Goal: Task Accomplishment & Management: Use online tool/utility

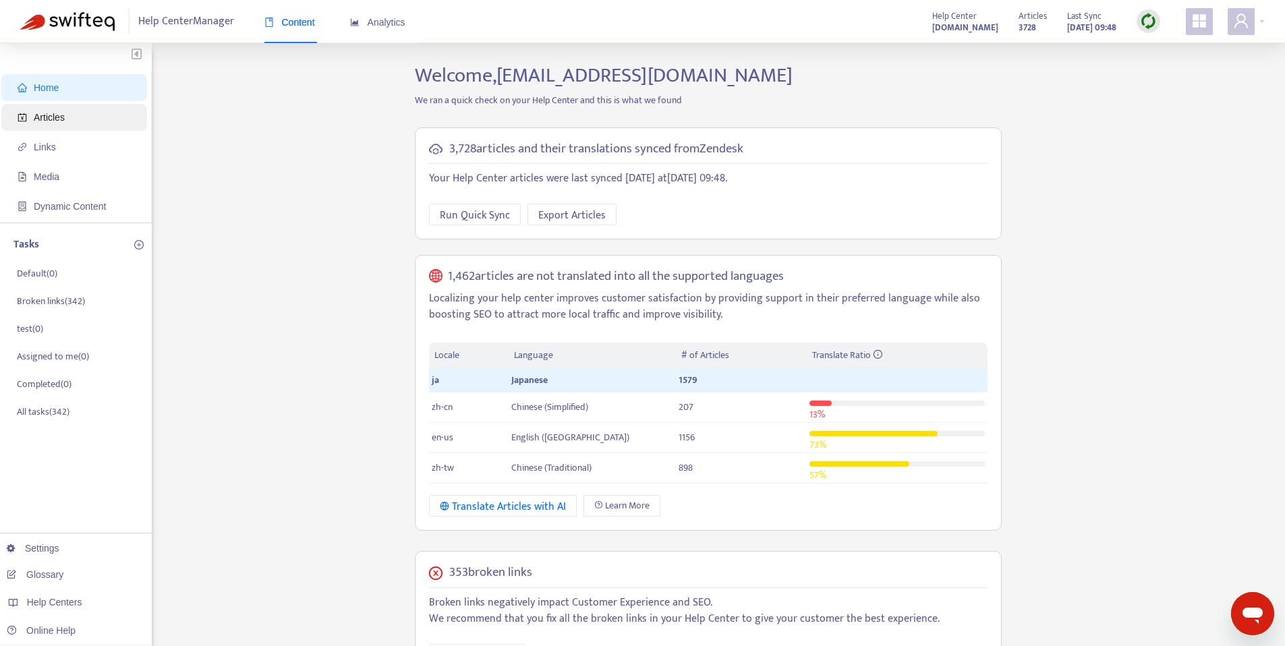
click at [76, 118] on span "Articles" at bounding box center [77, 117] width 119 height 27
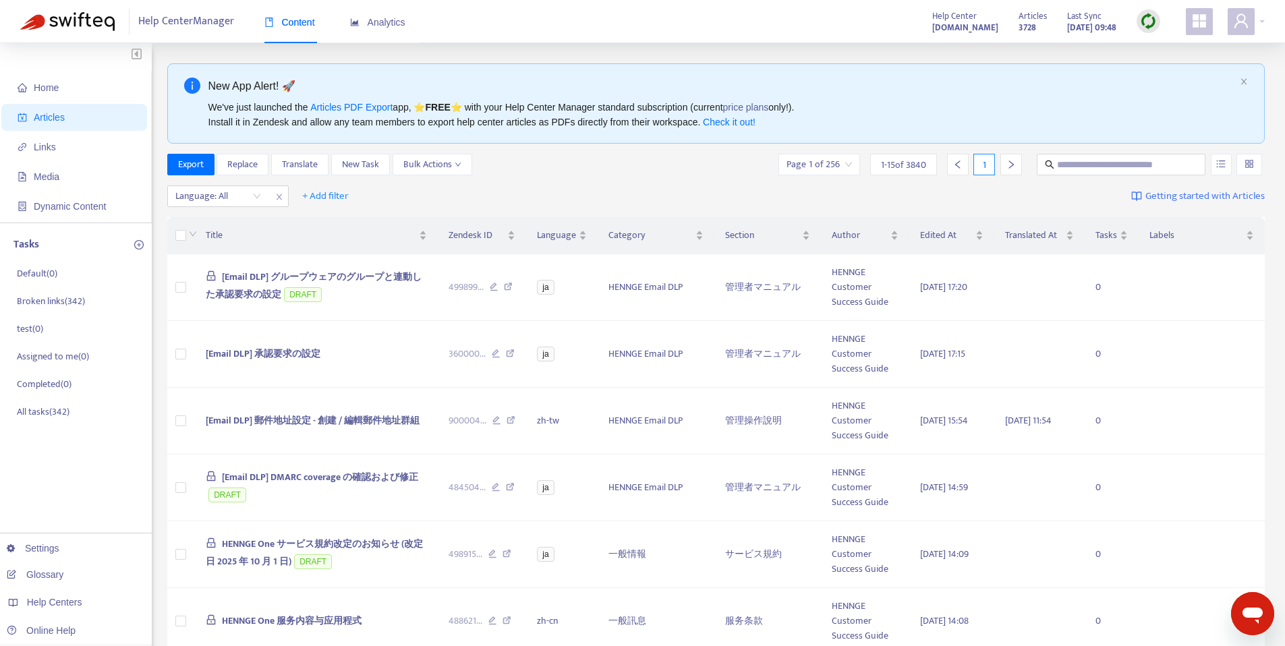
click at [1137, 23] on div at bounding box center [1149, 21] width 24 height 24
click at [1179, 49] on link "Quick Sync" at bounding box center [1176, 49] width 57 height 16
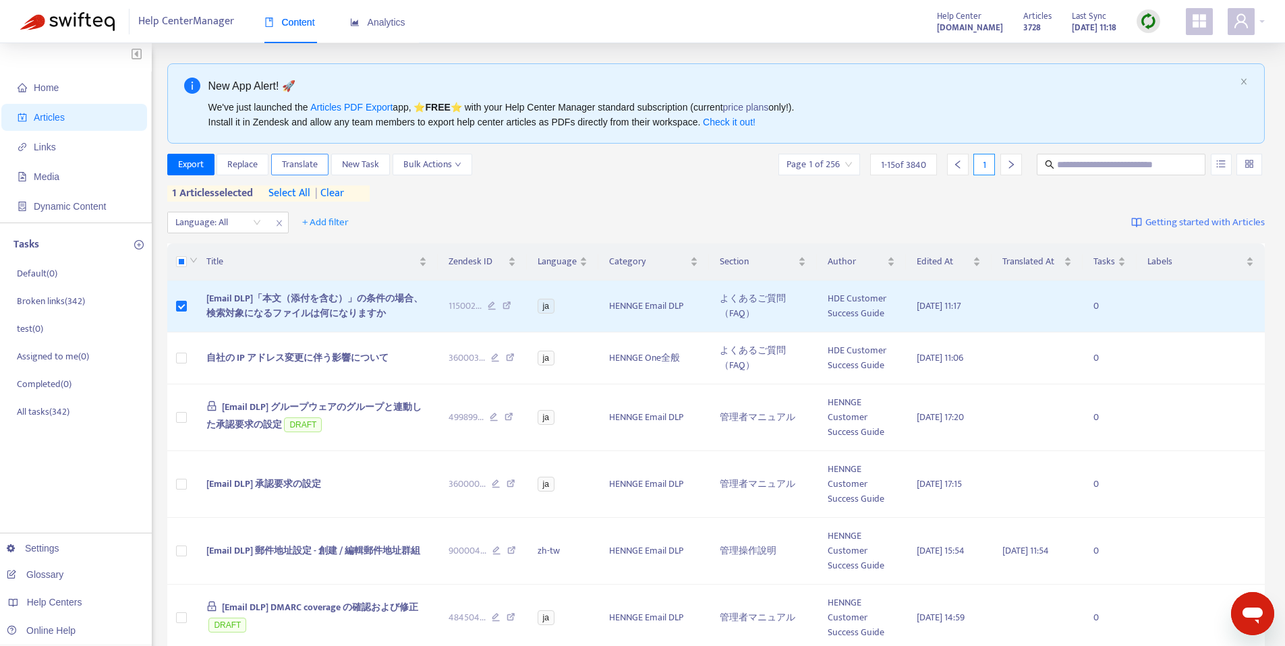
click at [311, 167] on span "Translate" at bounding box center [300, 164] width 36 height 15
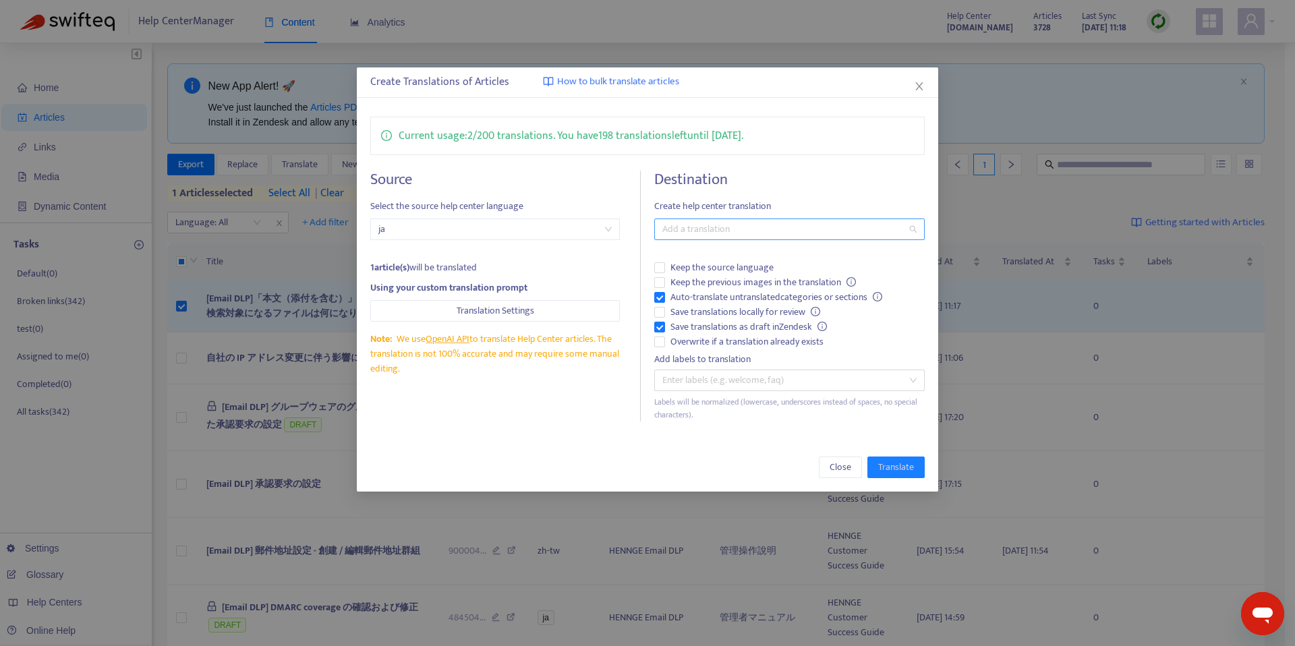
click at [733, 230] on div at bounding box center [783, 229] width 250 height 16
click at [746, 322] on div "English (USA) ( en-us )" at bounding box center [789, 321] width 249 height 15
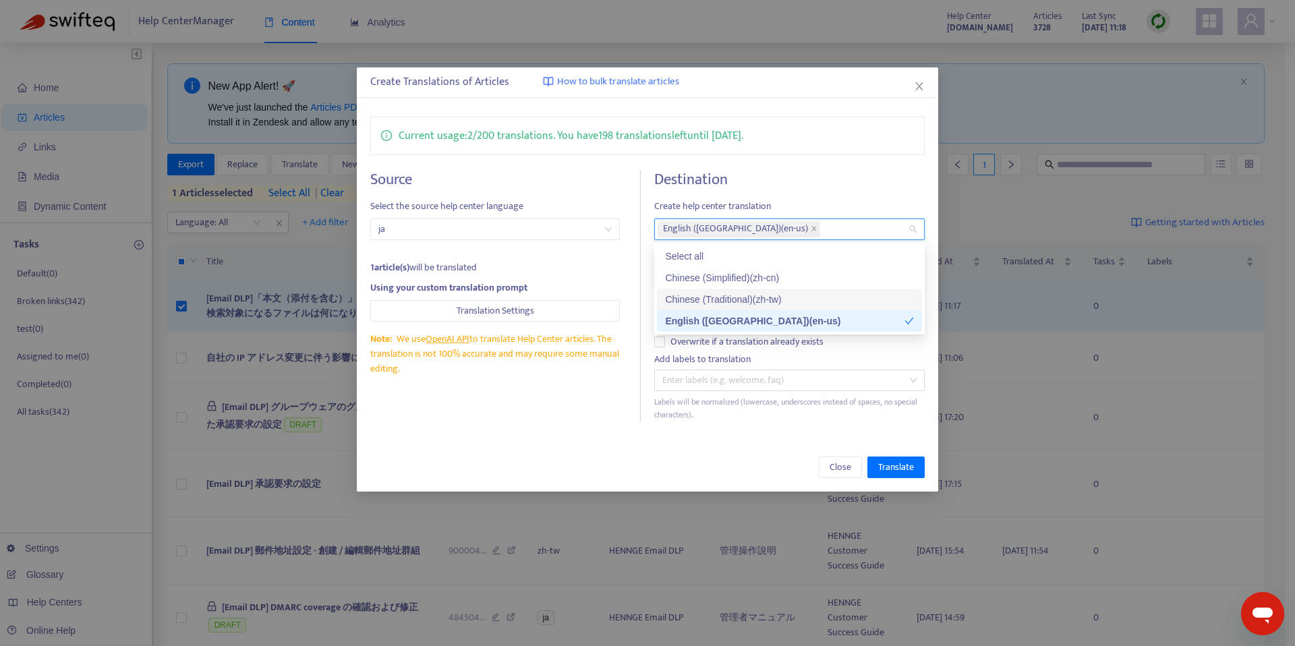
click at [758, 299] on div "Chinese (Traditional) ( zh-tw )" at bounding box center [789, 299] width 249 height 15
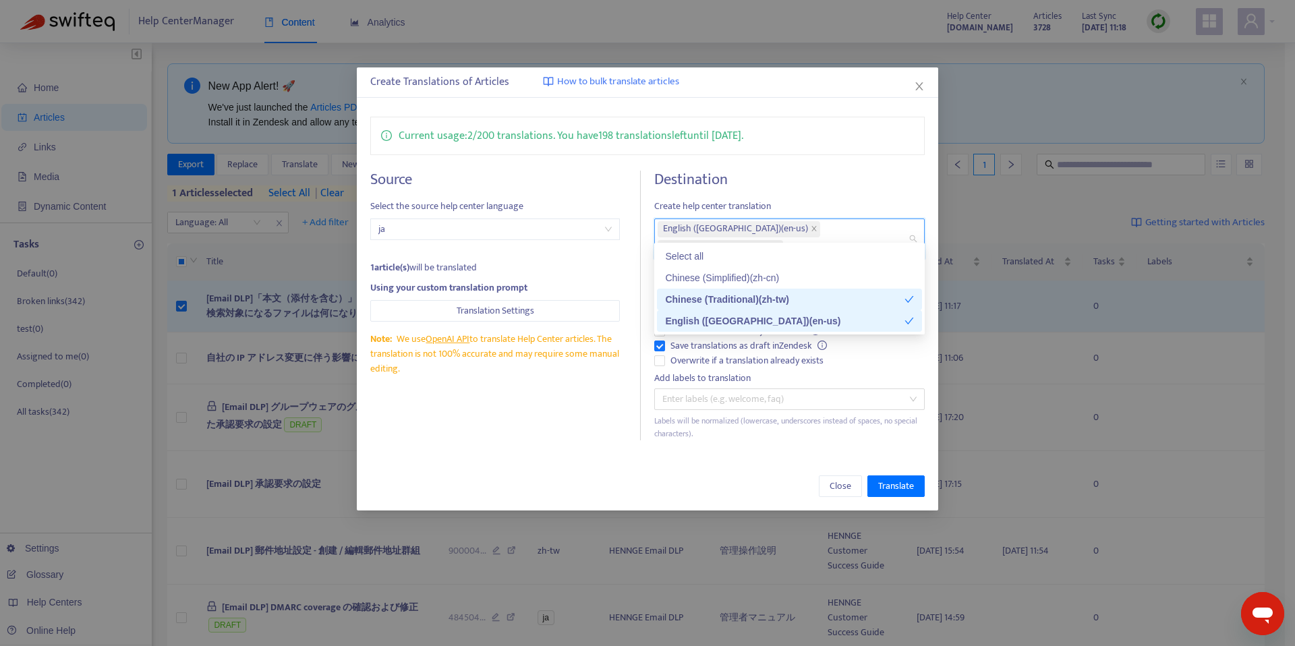
click at [745, 441] on div "Create Translations of Articles How to bulk translate articles Current usage: 2…" at bounding box center [648, 288] width 582 height 443
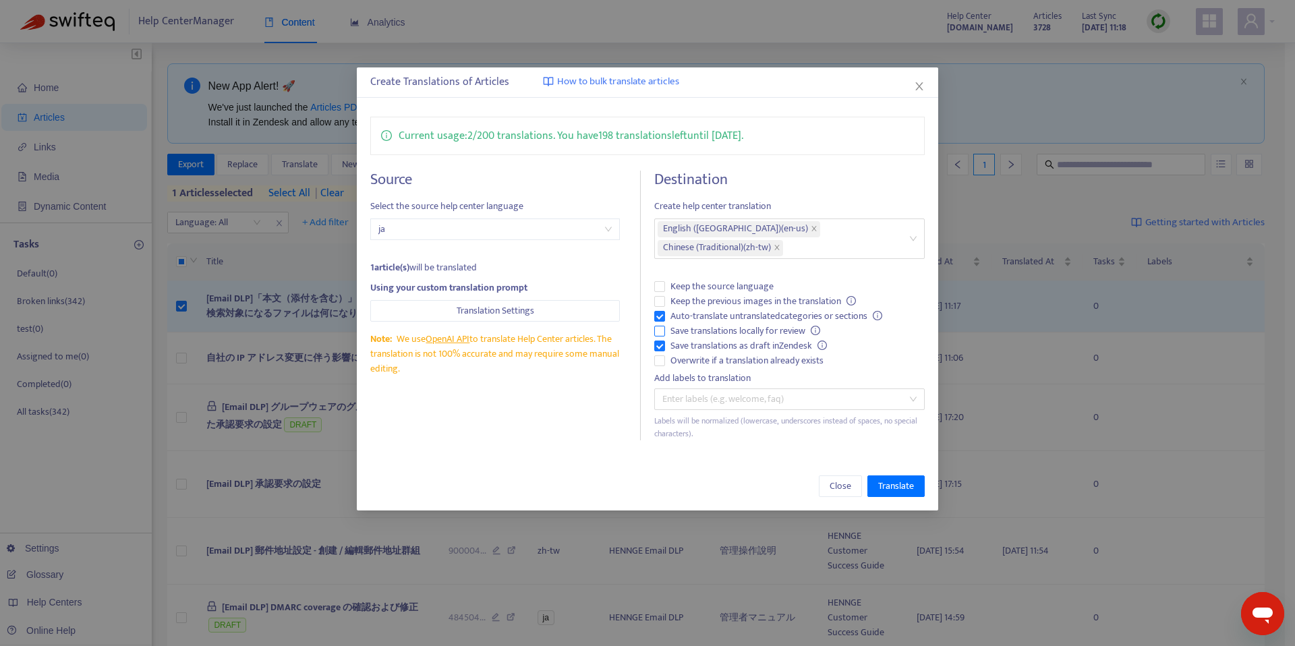
click at [694, 324] on span "Save translations locally for review" at bounding box center [745, 331] width 161 height 15
click at [681, 294] on span "Keep the previous images in the translation" at bounding box center [763, 301] width 196 height 15
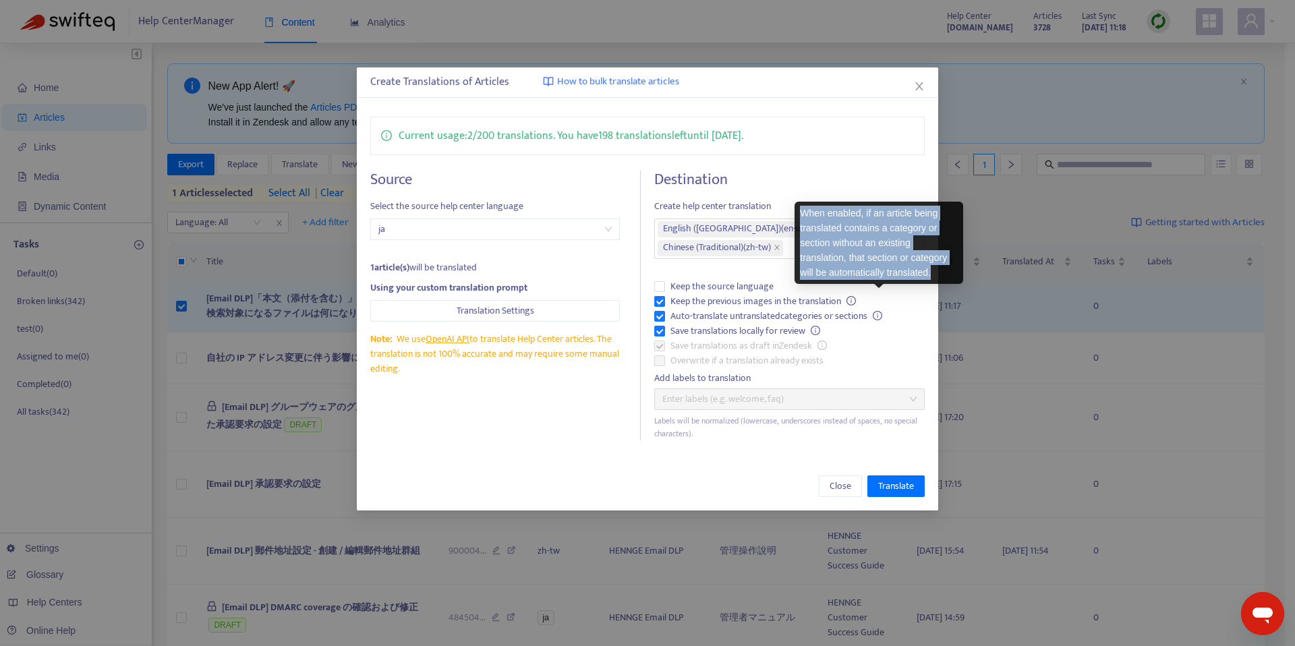
drag, startPoint x: 801, startPoint y: 213, endPoint x: 953, endPoint y: 274, distance: 163.5
click at [953, 274] on div "When enabled, if an article being translated contains a category or section wit…" at bounding box center [879, 243] width 158 height 74
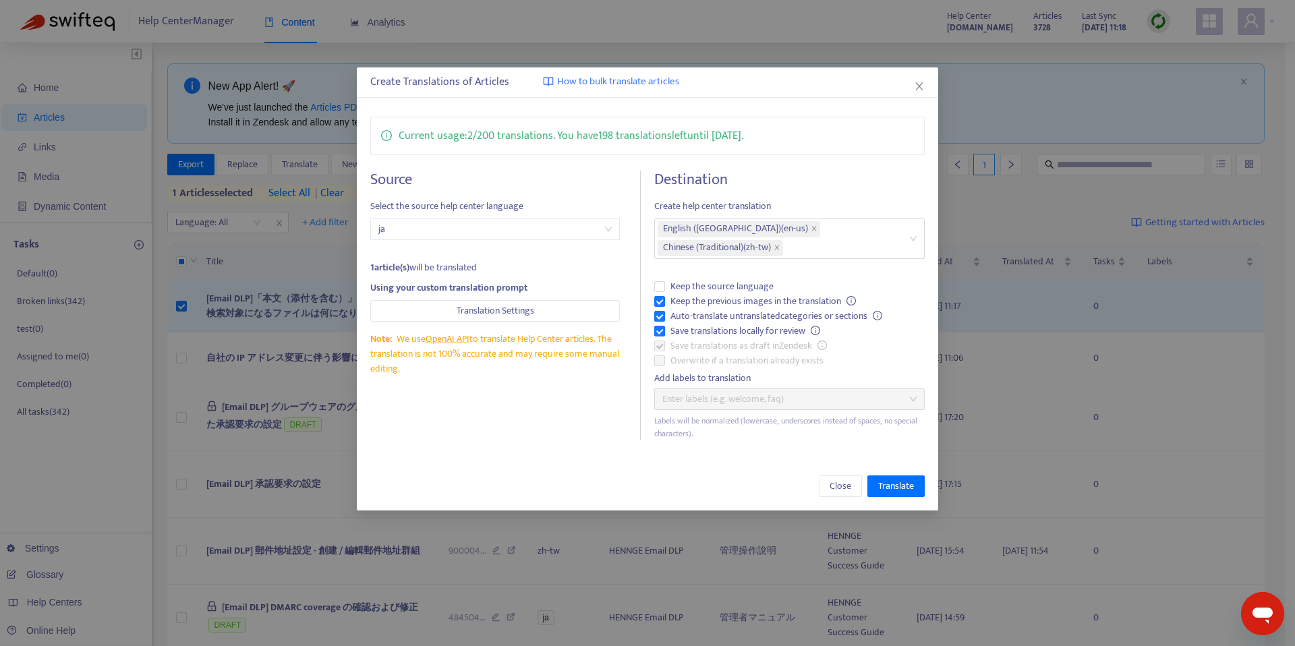
copy div "When enabled, if an article being translated contains a category or section wit…"
click at [882, 311] on icon "info-circle" at bounding box center [877, 315] width 9 height 9
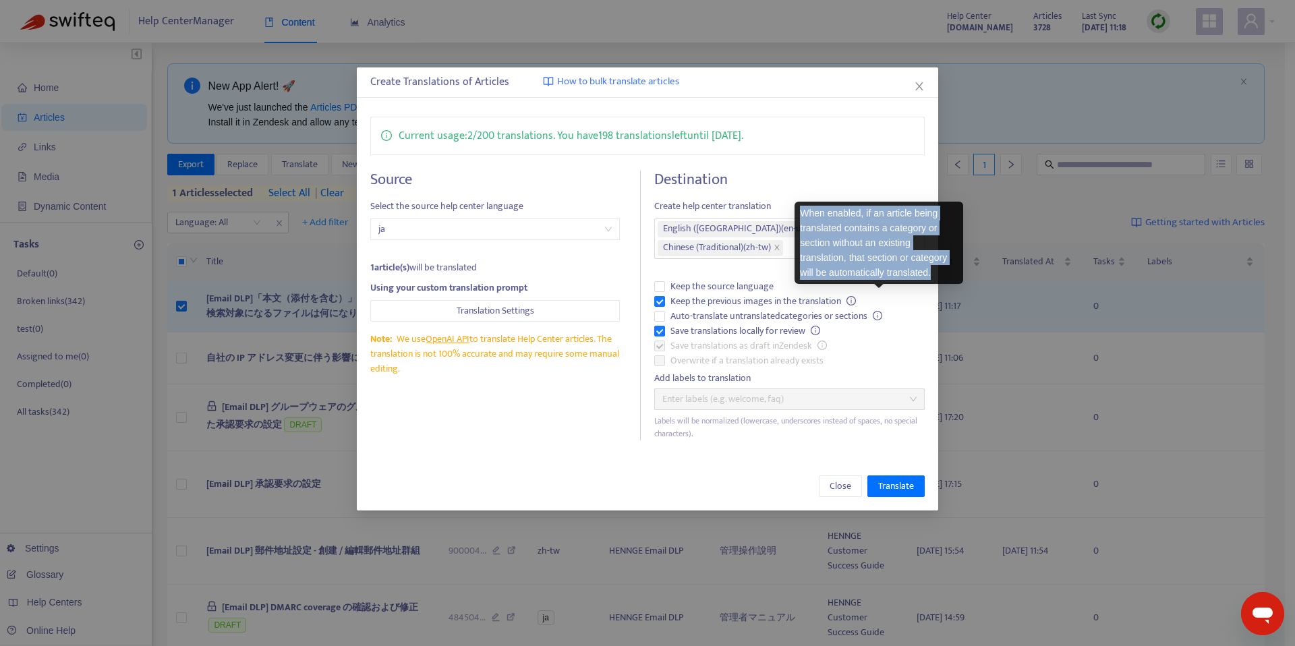
drag, startPoint x: 801, startPoint y: 211, endPoint x: 940, endPoint y: 276, distance: 153.9
click at [940, 277] on div "When enabled, if an article being translated contains a category or section wit…" at bounding box center [879, 243] width 158 height 74
copy div "When enabled, if an article being translated contains a category or section wit…"
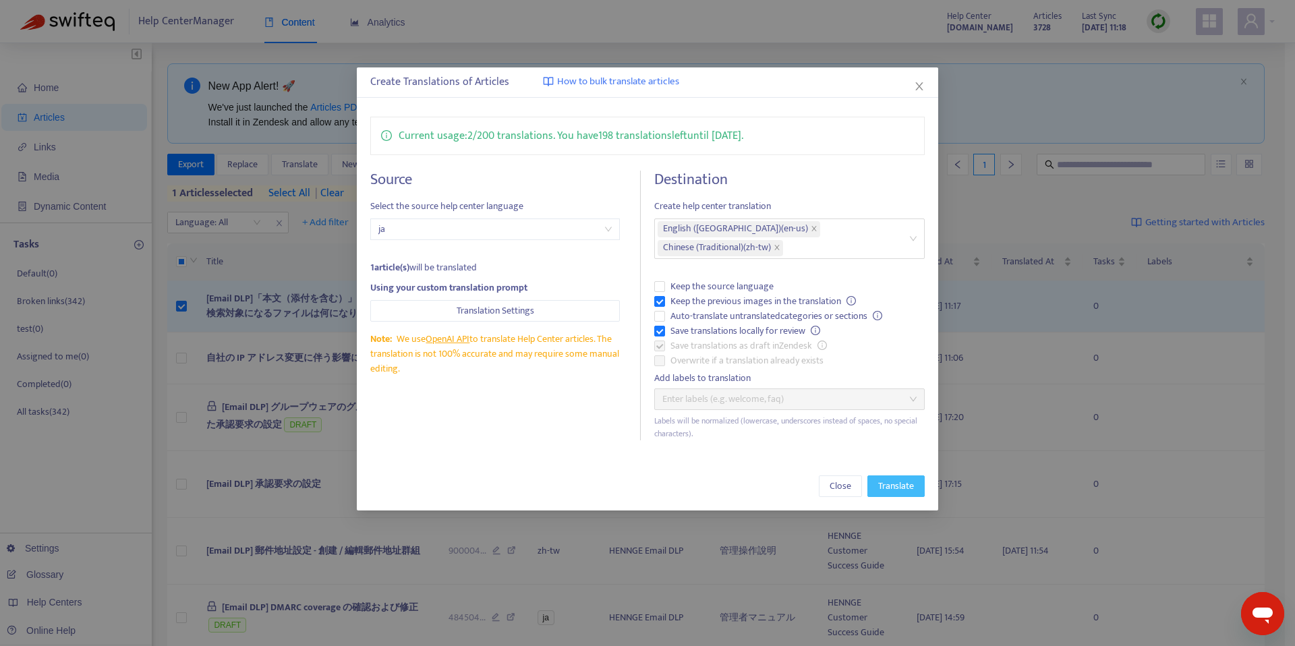
click at [917, 476] on button "Translate" at bounding box center [896, 487] width 57 height 22
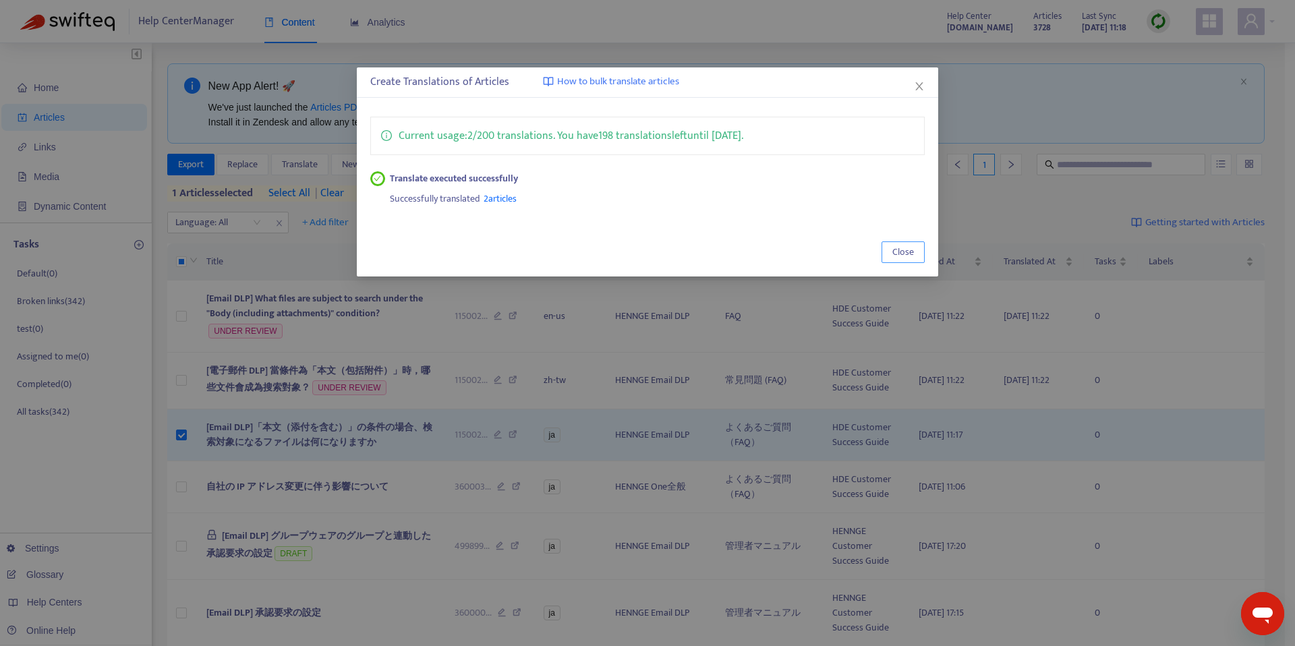
click at [888, 254] on button "Close" at bounding box center [903, 253] width 43 height 22
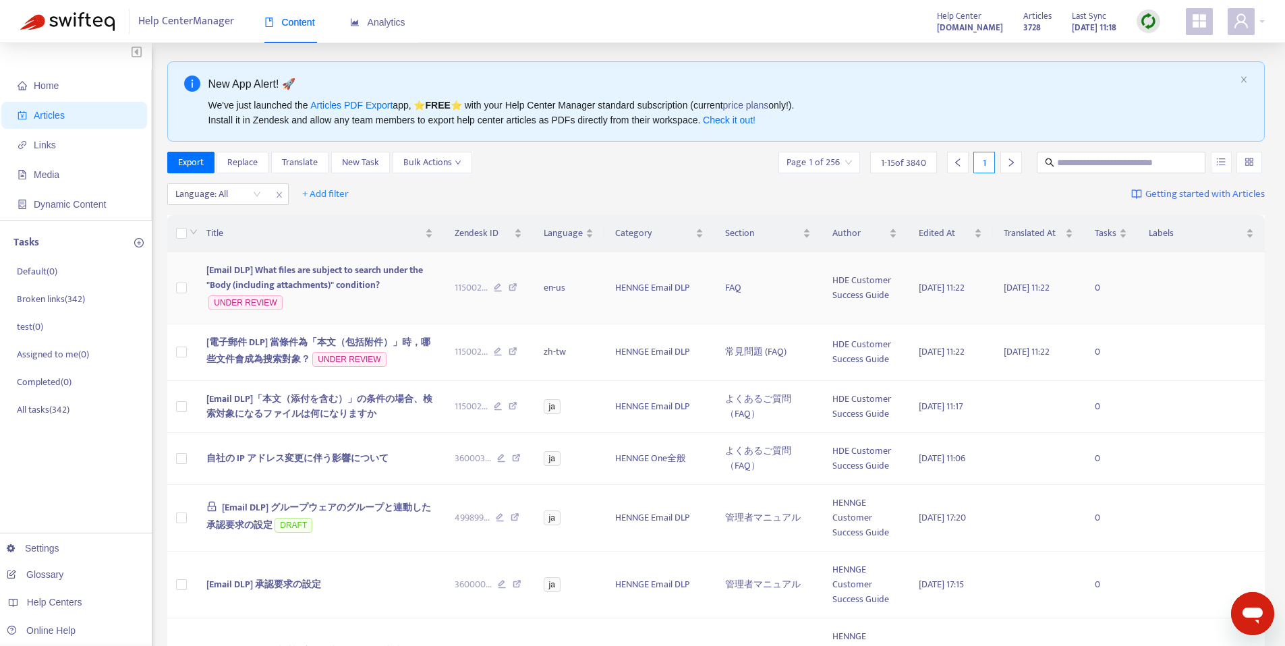
scroll to position [3, 0]
click at [522, 179] on div "Export Replace Translate New Task Bulk Actions Page 1 of 256 1 - 15 of 3840 1" at bounding box center [716, 167] width 1098 height 27
click at [1106, 169] on input "text" at bounding box center [1122, 164] width 130 height 15
paste input "**********"
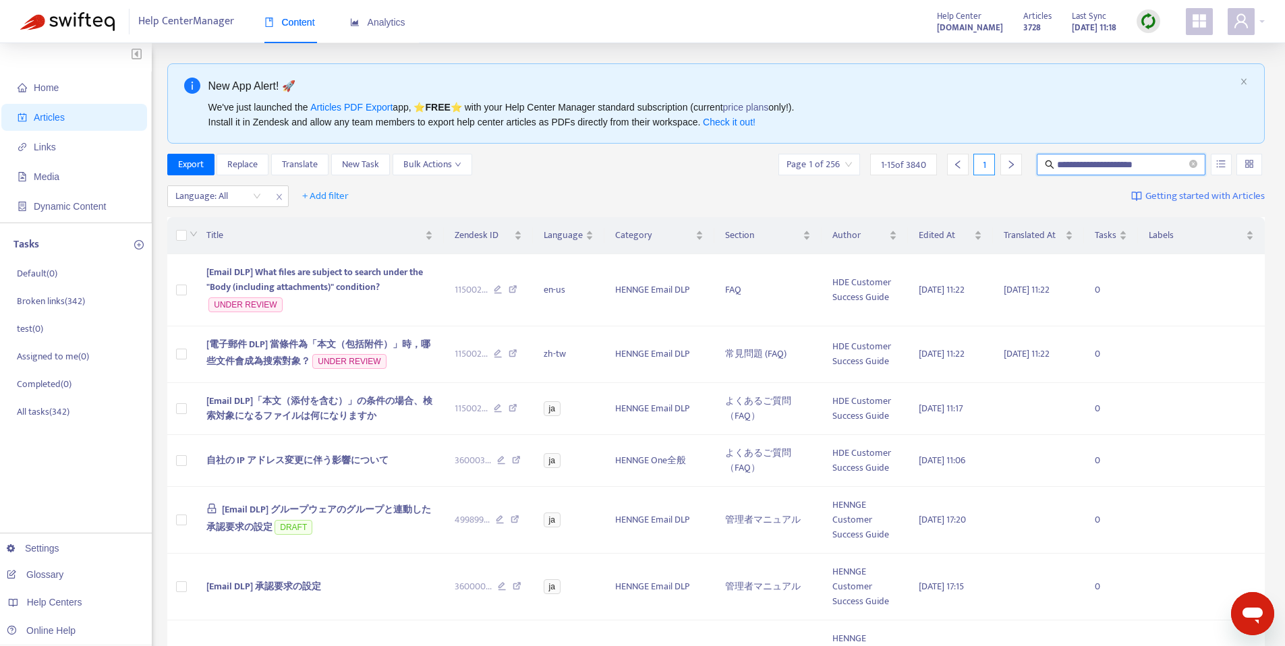
type input "**********"
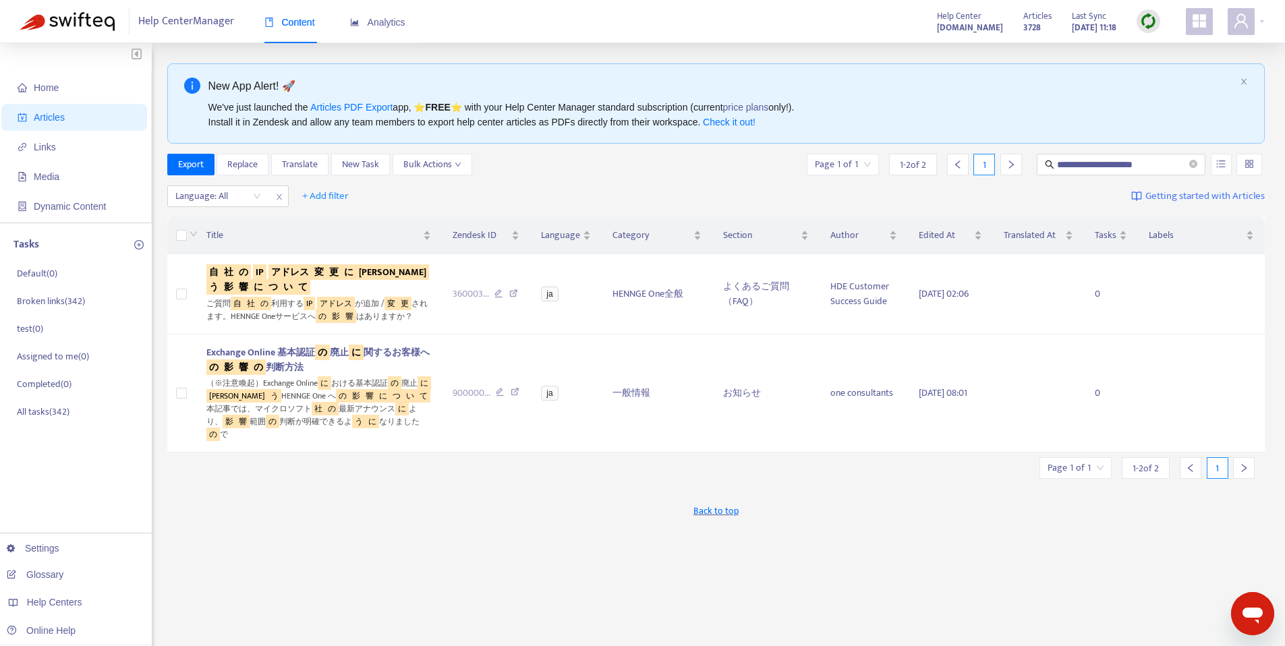
scroll to position [0, 0]
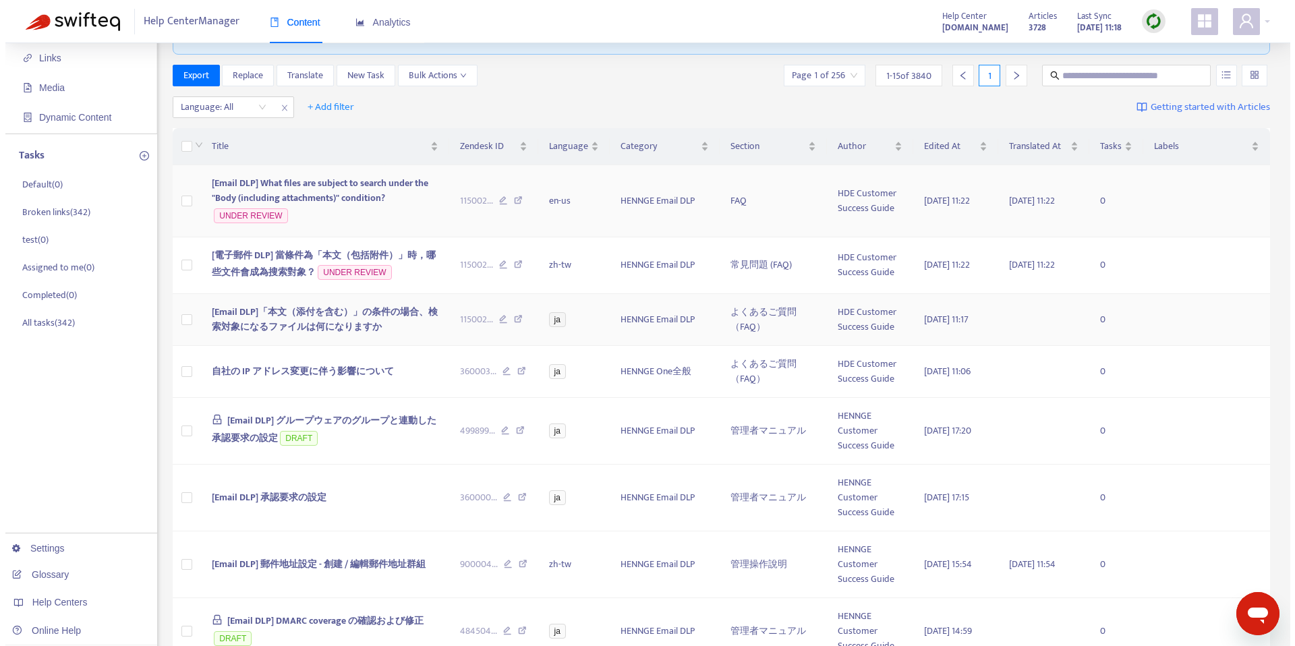
scroll to position [122, 0]
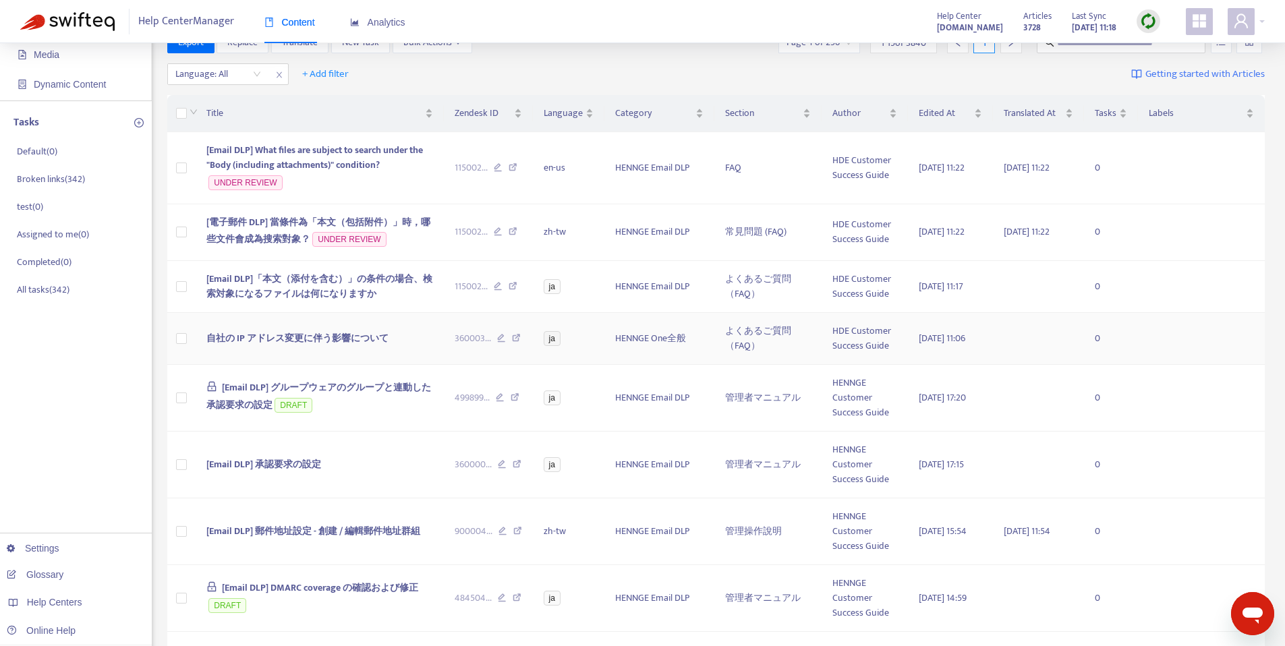
click at [238, 337] on span "自社の IP アドレス変更に伴う影響について" at bounding box center [297, 339] width 182 height 16
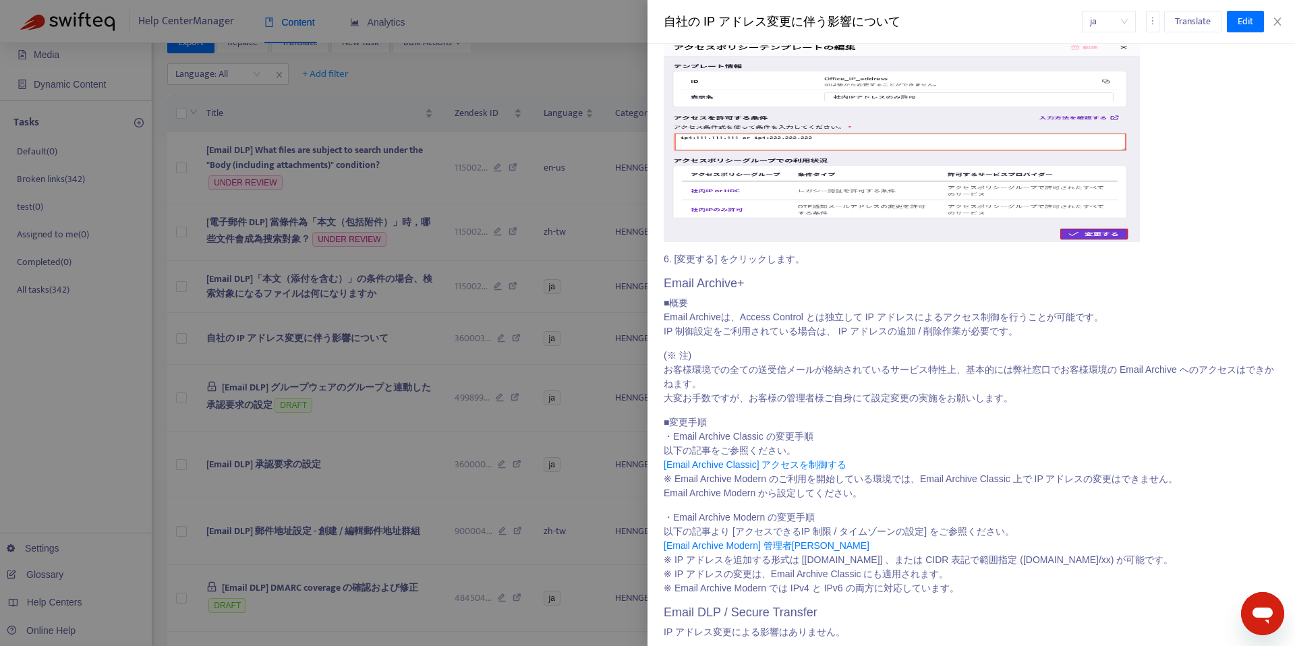
scroll to position [3197, 0]
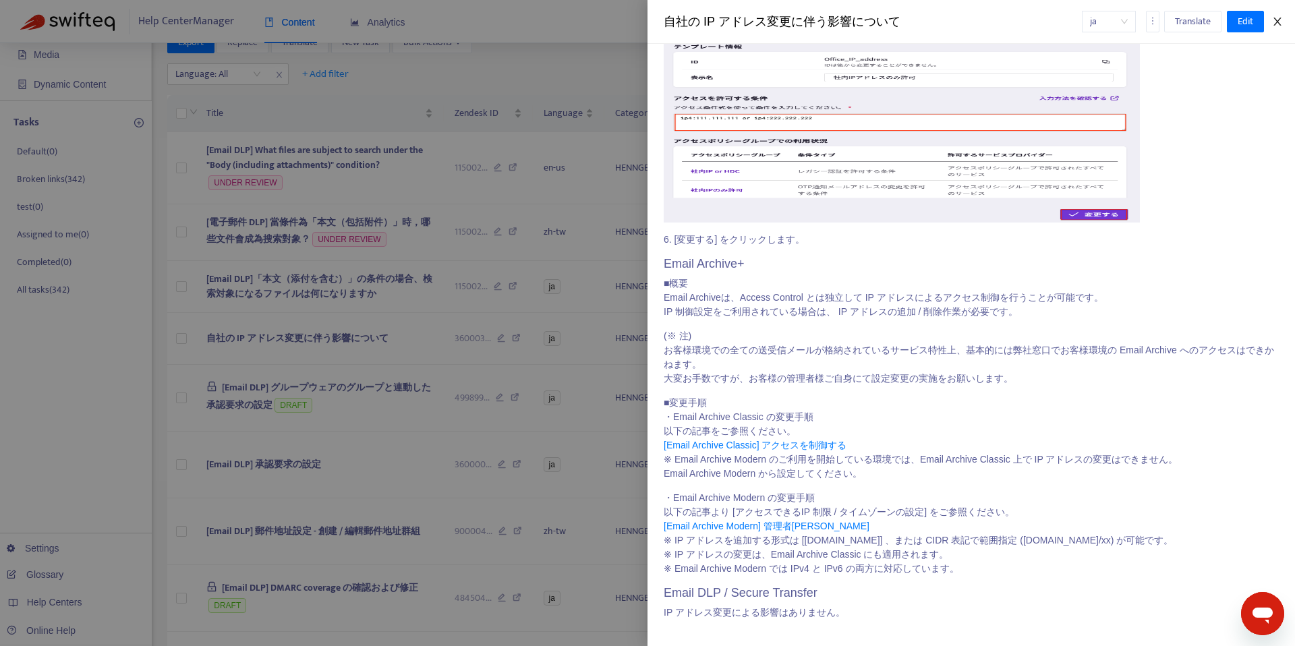
click at [1278, 24] on icon "close" at bounding box center [1277, 21] width 11 height 11
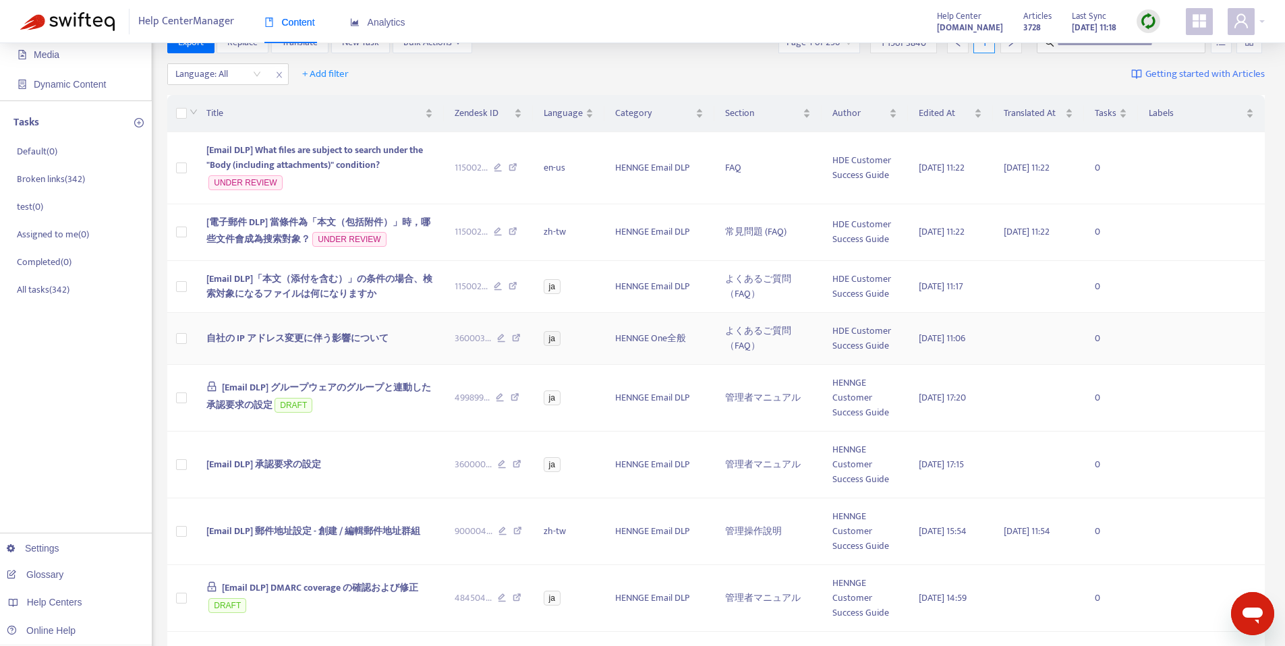
click at [285, 335] on span "自社の IP アドレス変更に伴う影響について" at bounding box center [297, 339] width 182 height 16
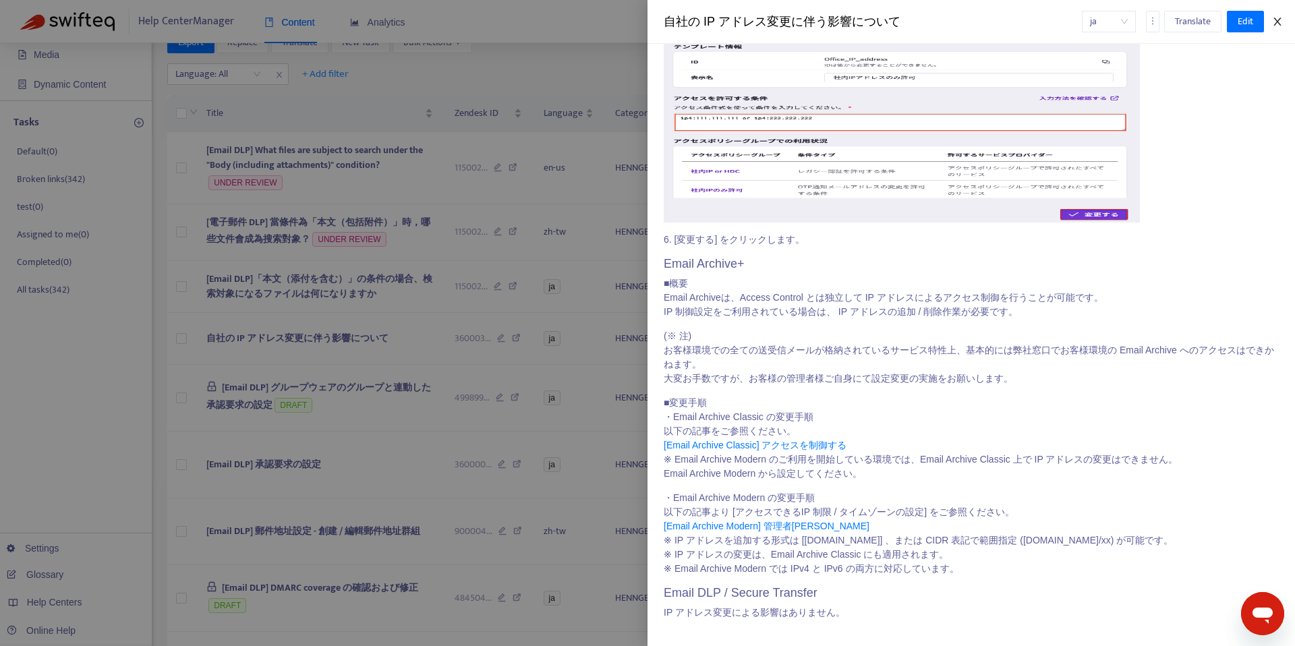
click at [1276, 24] on icon "close" at bounding box center [1277, 21] width 11 height 11
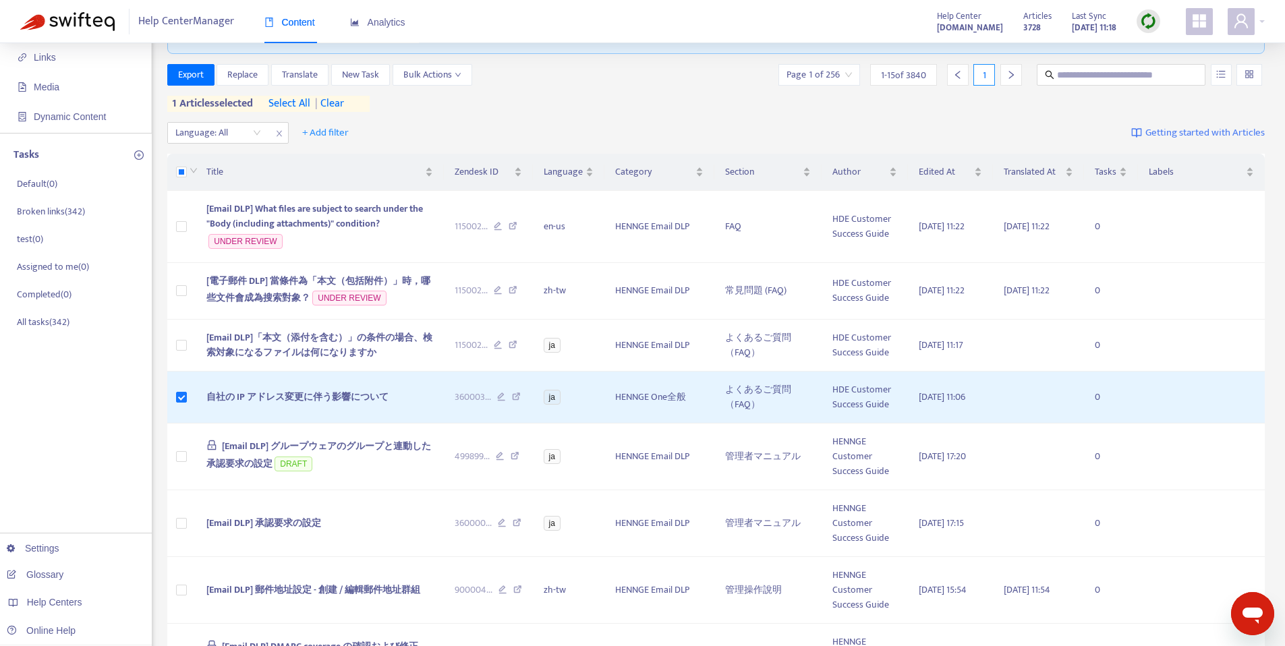
scroll to position [90, 0]
click at [293, 76] on span "Translate" at bounding box center [300, 74] width 36 height 15
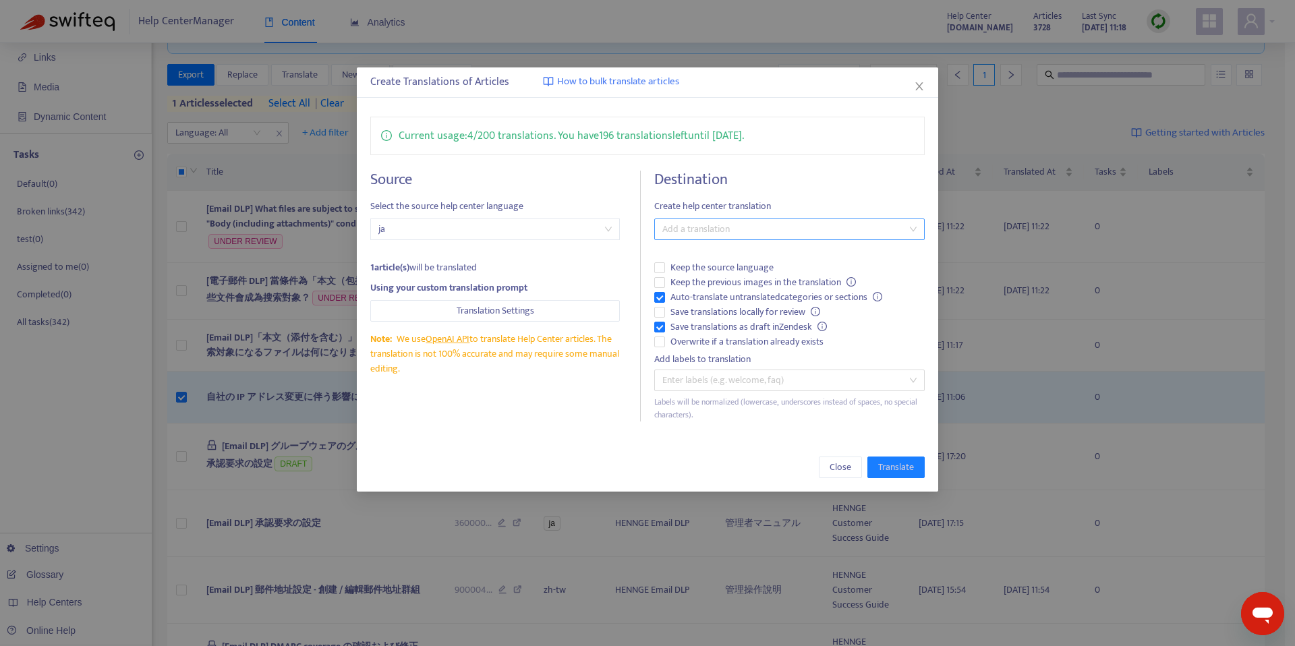
click at [706, 233] on div at bounding box center [783, 229] width 250 height 16
click at [731, 321] on div "English (USA) ( en-us )" at bounding box center [789, 321] width 249 height 15
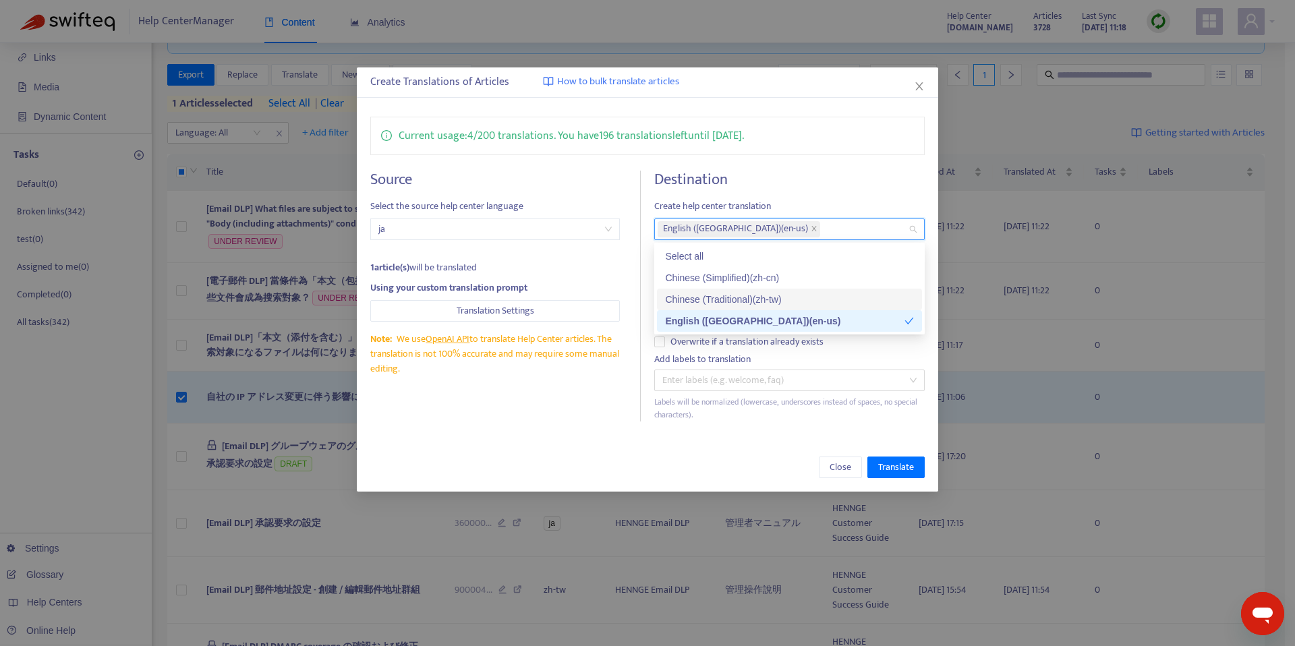
click at [747, 298] on div "Chinese (Traditional) ( zh-tw )" at bounding box center [789, 299] width 249 height 15
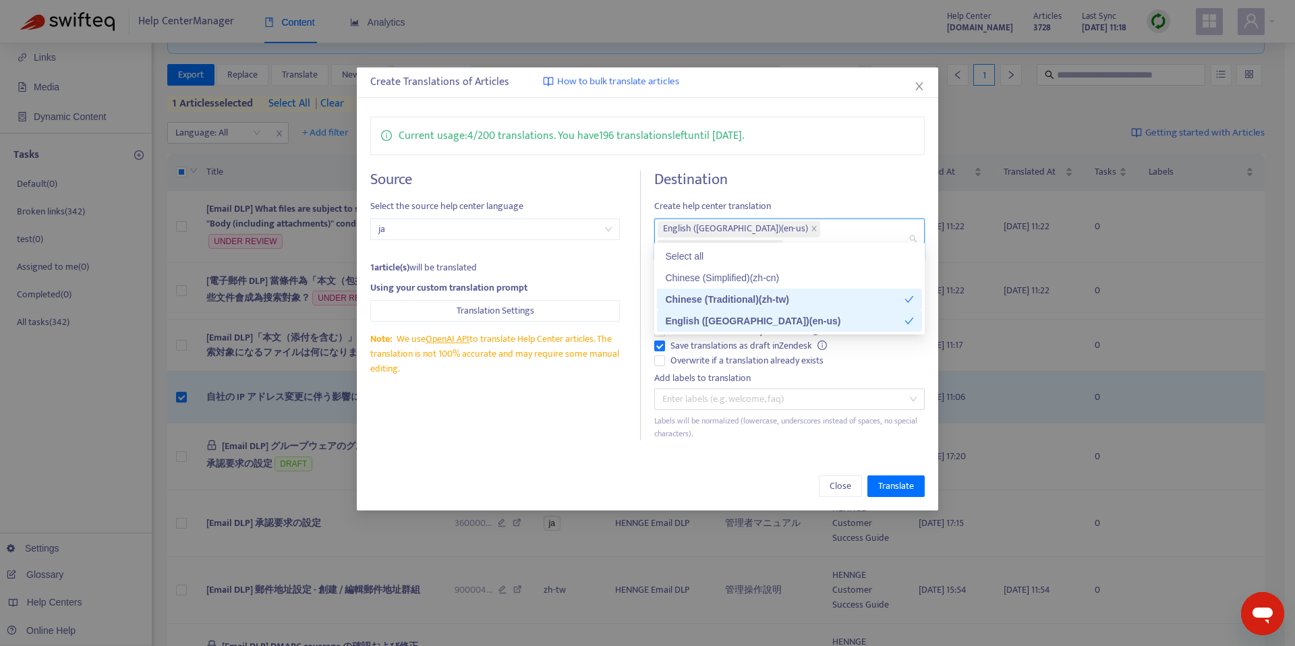
click at [549, 428] on div "Current usage: 4 / 200 translations . You have 196 translations left until 2025…" at bounding box center [648, 278] width 582 height 351
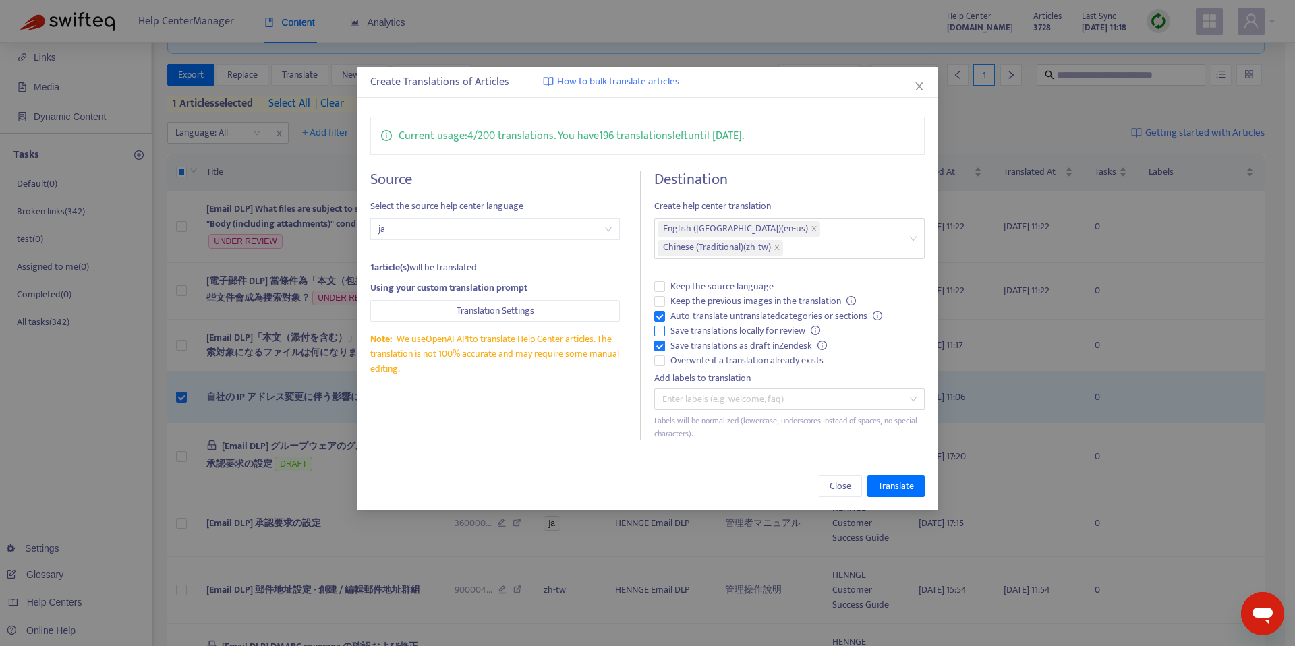
click at [710, 324] on span "Save translations locally for review" at bounding box center [745, 331] width 161 height 15
click at [691, 294] on span "Keep the previous images in the translation" at bounding box center [763, 301] width 196 height 15
click at [697, 309] on span "Auto-translate untranslated categories or sections" at bounding box center [776, 316] width 223 height 15
click at [890, 476] on button "Translate" at bounding box center [896, 487] width 57 height 22
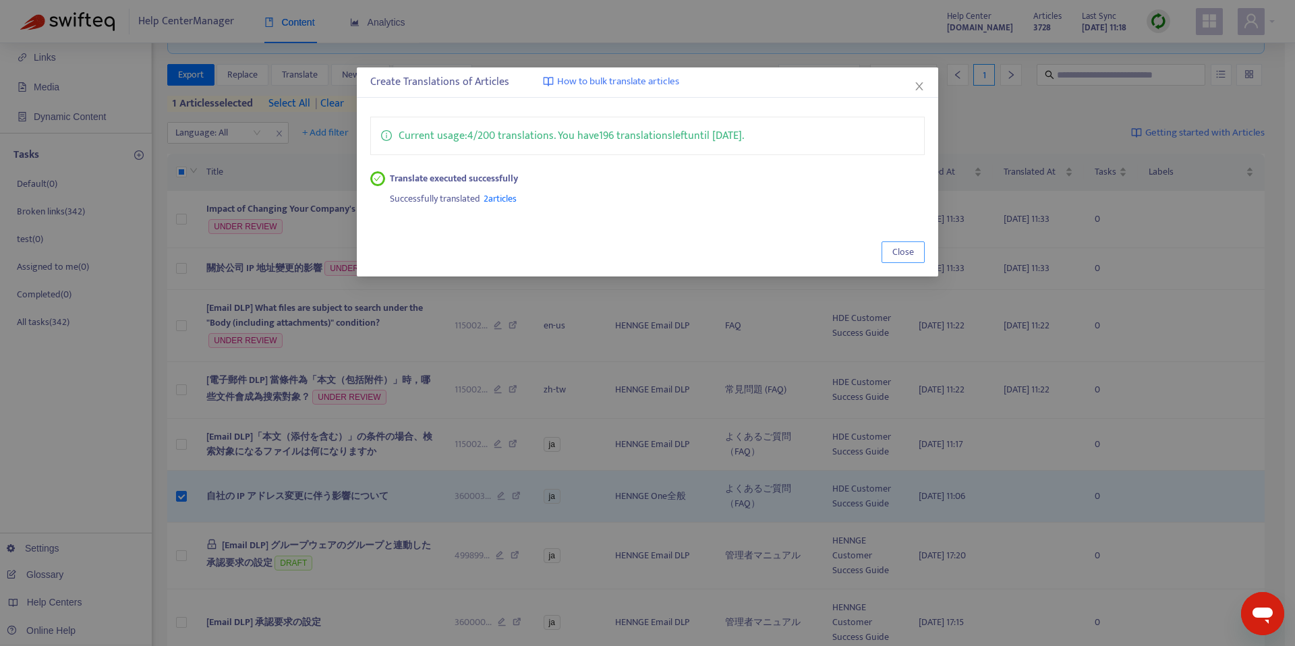
click at [905, 253] on span "Close" at bounding box center [904, 252] width 22 height 15
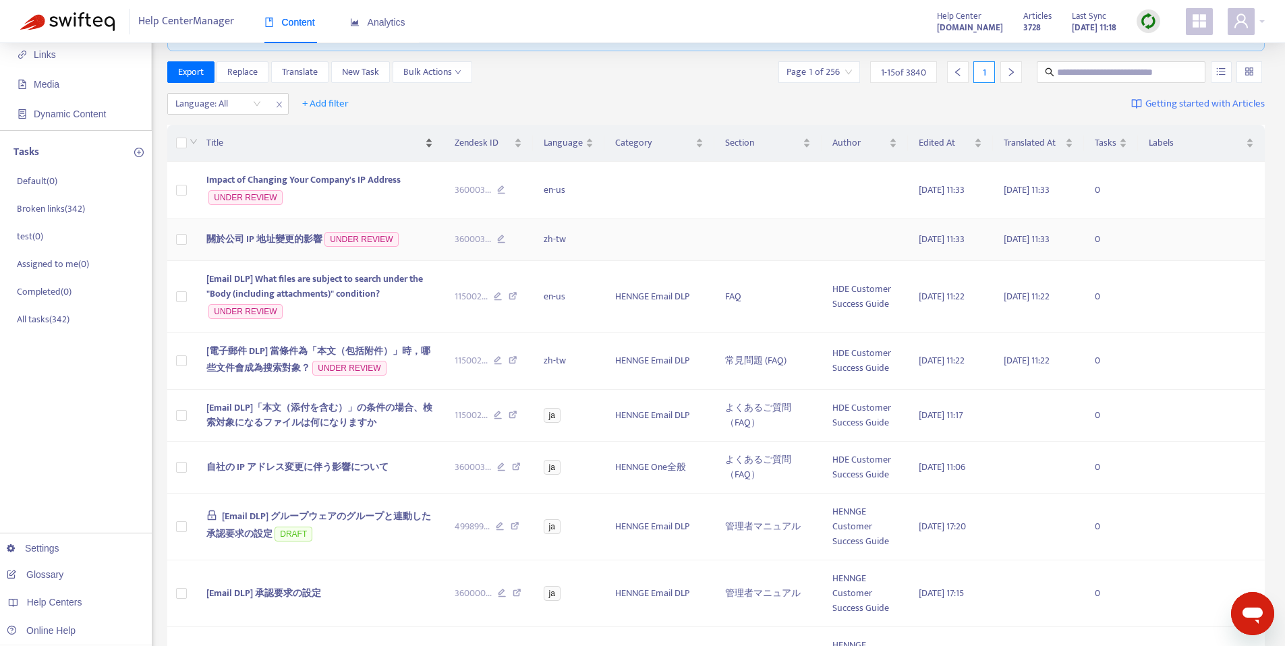
scroll to position [0, 0]
